Goal: Navigation & Orientation: Find specific page/section

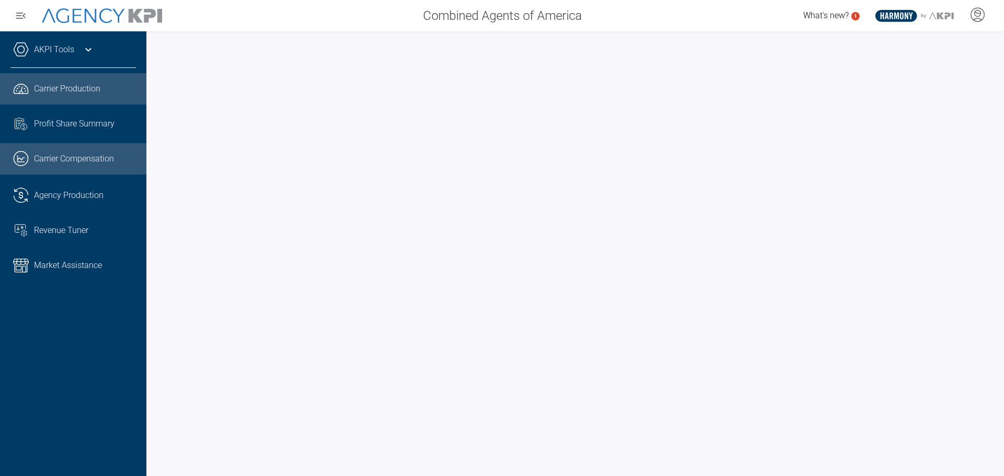
click at [49, 157] on span "Carrier Compensation" at bounding box center [74, 159] width 80 height 13
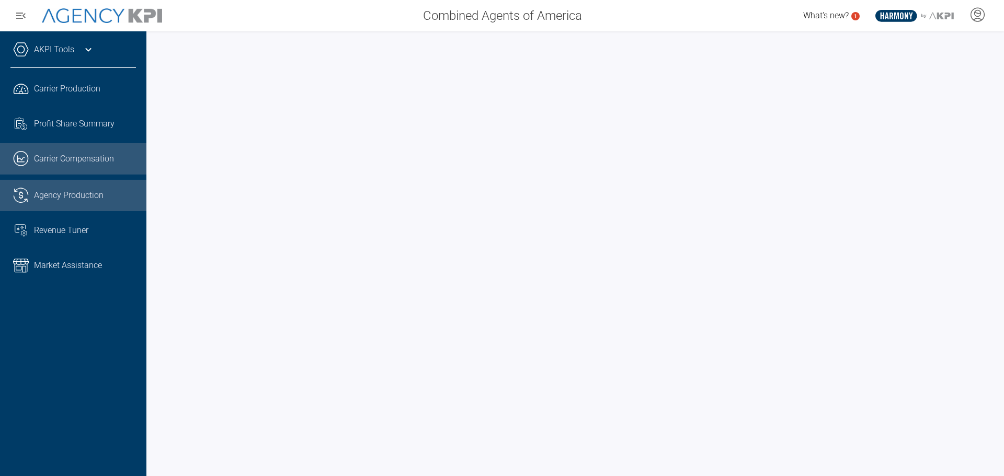
click at [72, 192] on span "Agency Production" at bounding box center [69, 195] width 70 height 13
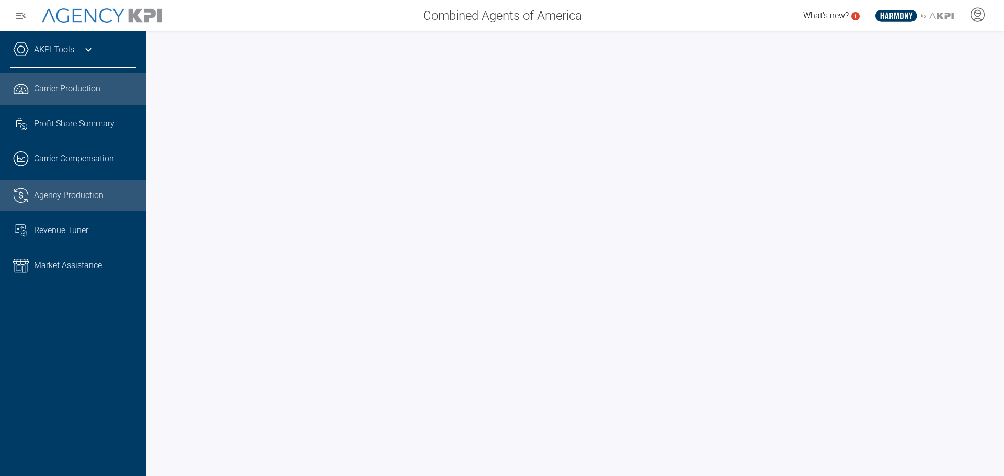
click at [65, 91] on span "Carrier Production" at bounding box center [67, 89] width 66 height 13
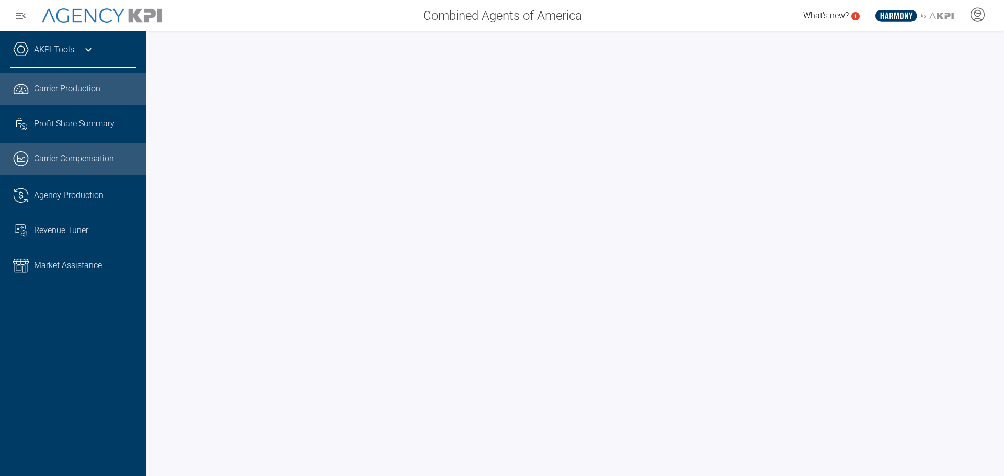
click at [57, 164] on span "Carrier Compensation" at bounding box center [74, 159] width 80 height 13
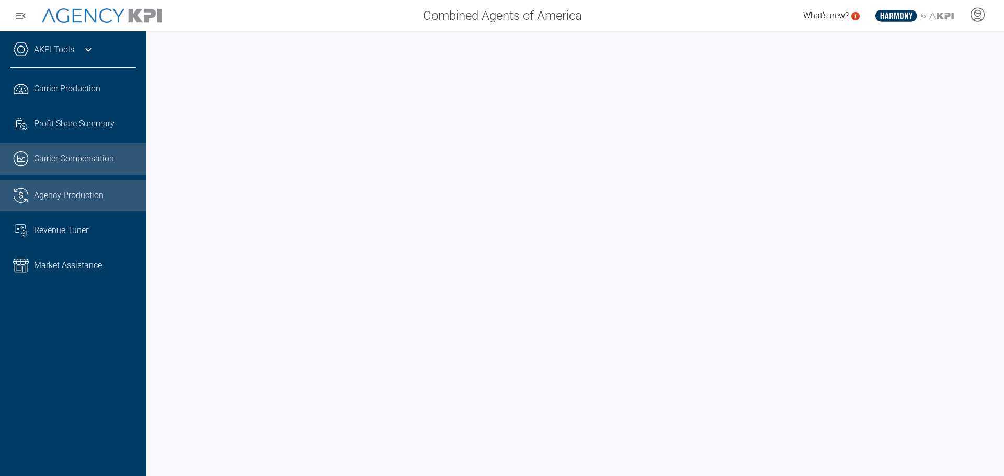
click at [76, 202] on link ".cls-1{fill:none;stroke:#221f20;stroke-linecap:round;stroke-linejoin:round;stro…" at bounding box center [73, 195] width 146 height 31
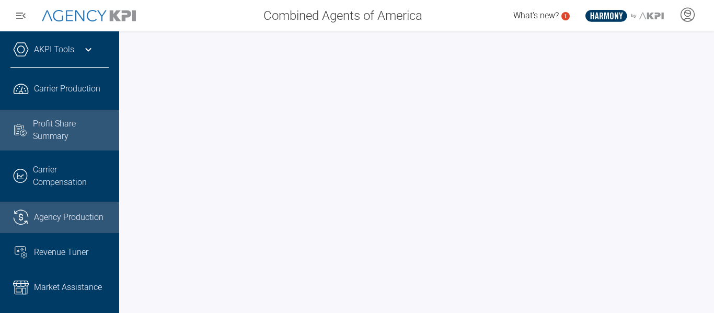
click at [59, 127] on span "Profit Share Summary" at bounding box center [71, 130] width 76 height 25
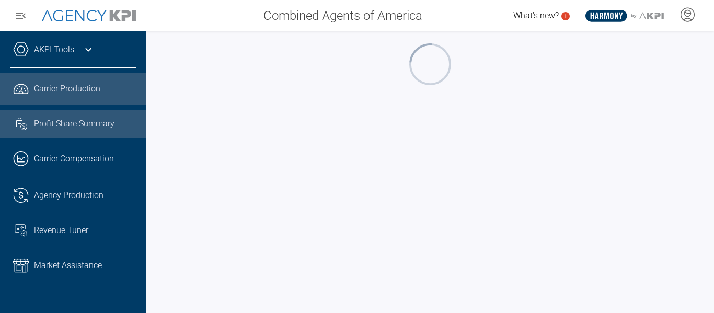
click at [65, 90] on span "Carrier Production" at bounding box center [67, 89] width 66 height 13
